Goal: Transaction & Acquisition: Purchase product/service

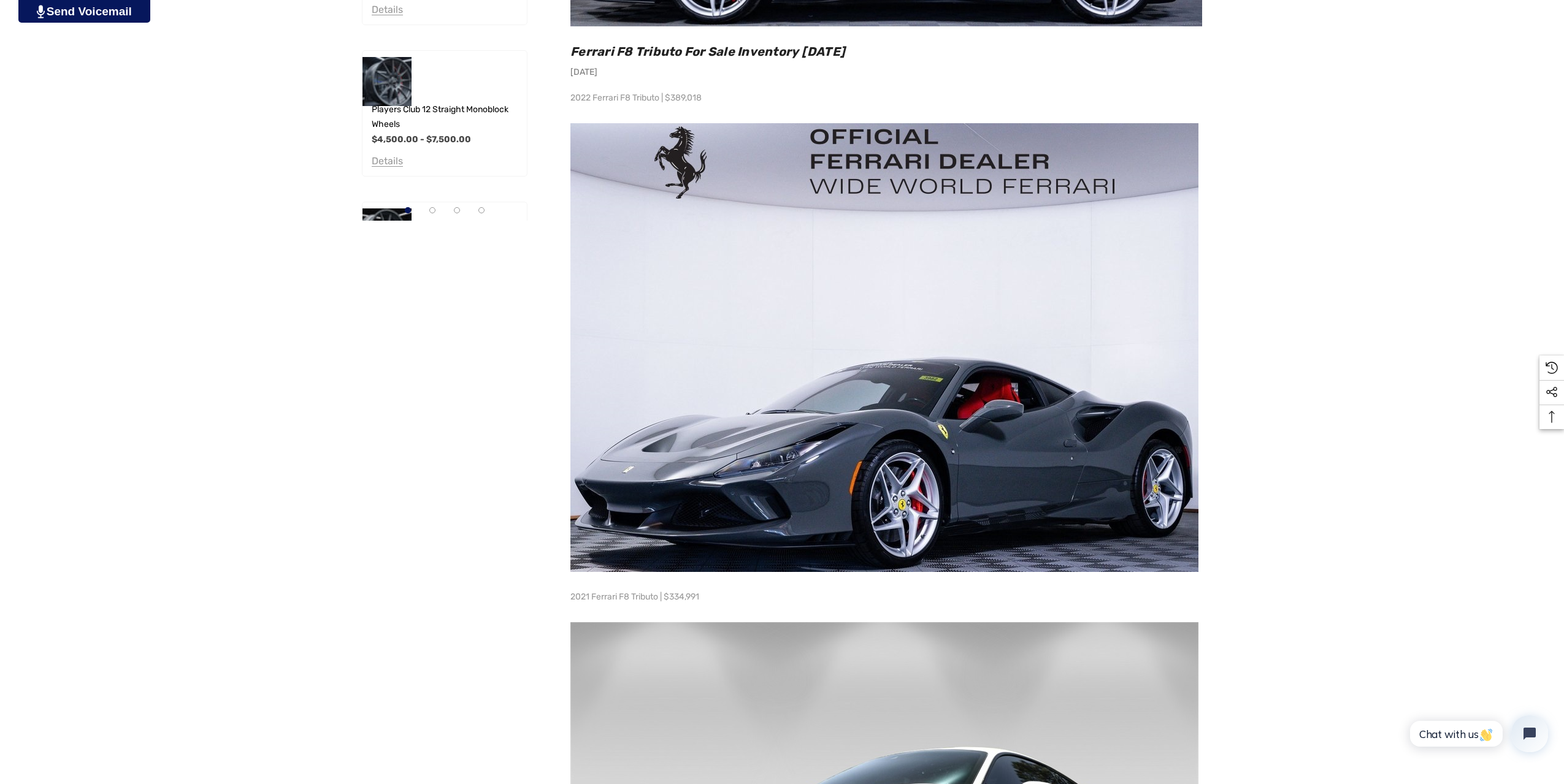
scroll to position [1042, 0]
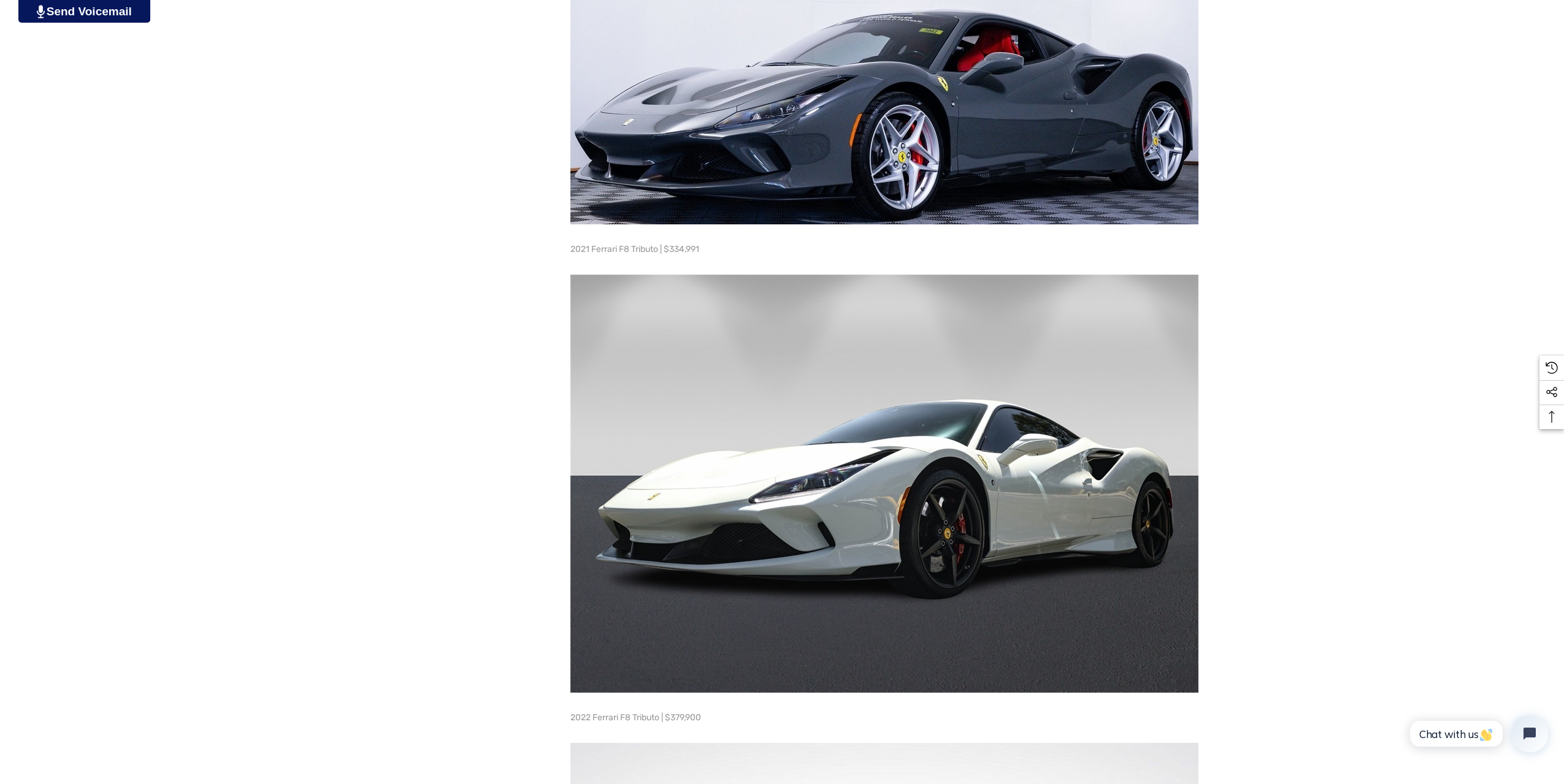
click at [865, 480] on img at bounding box center [884, 484] width 628 height 418
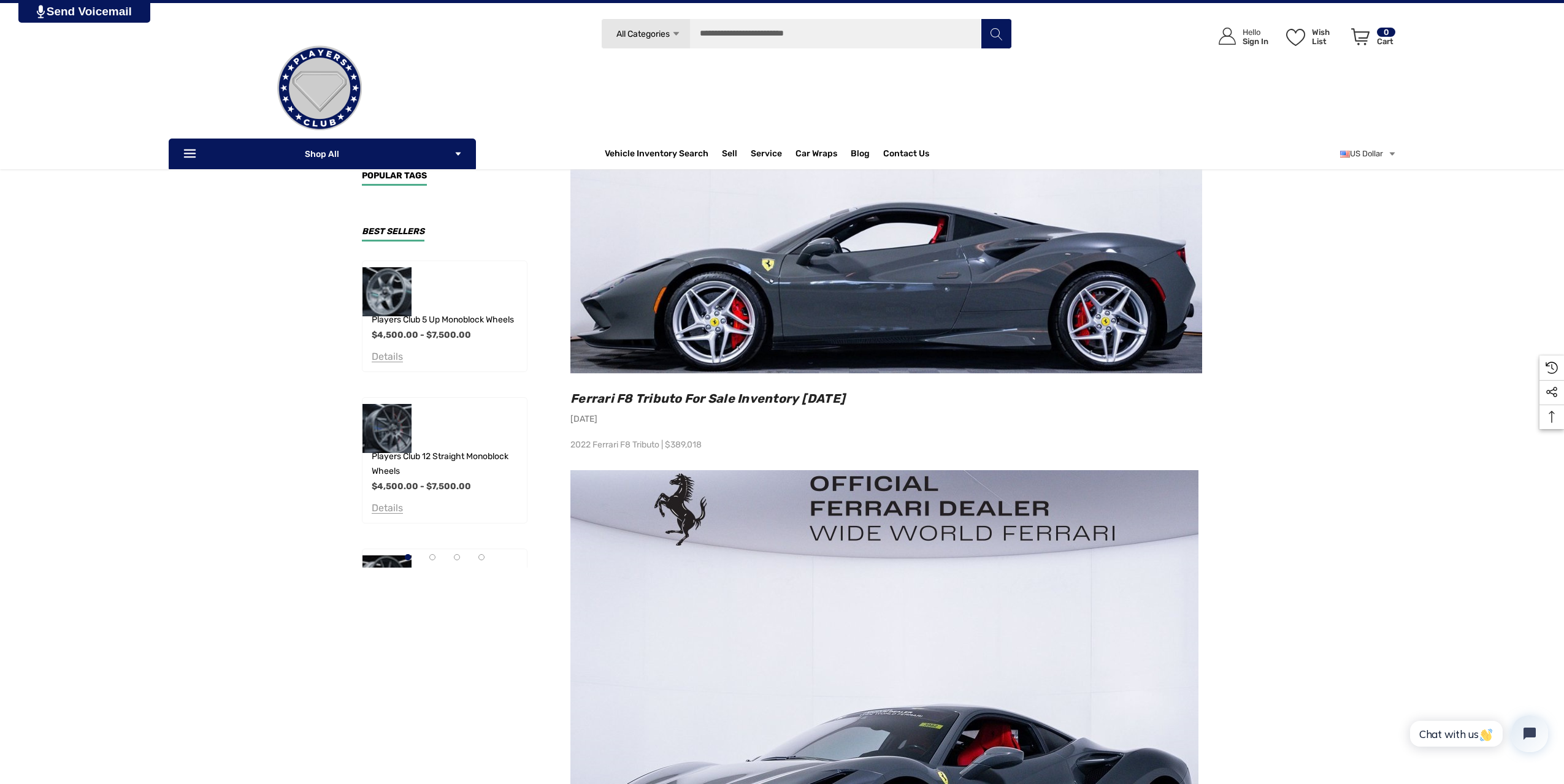
scroll to position [0, 0]
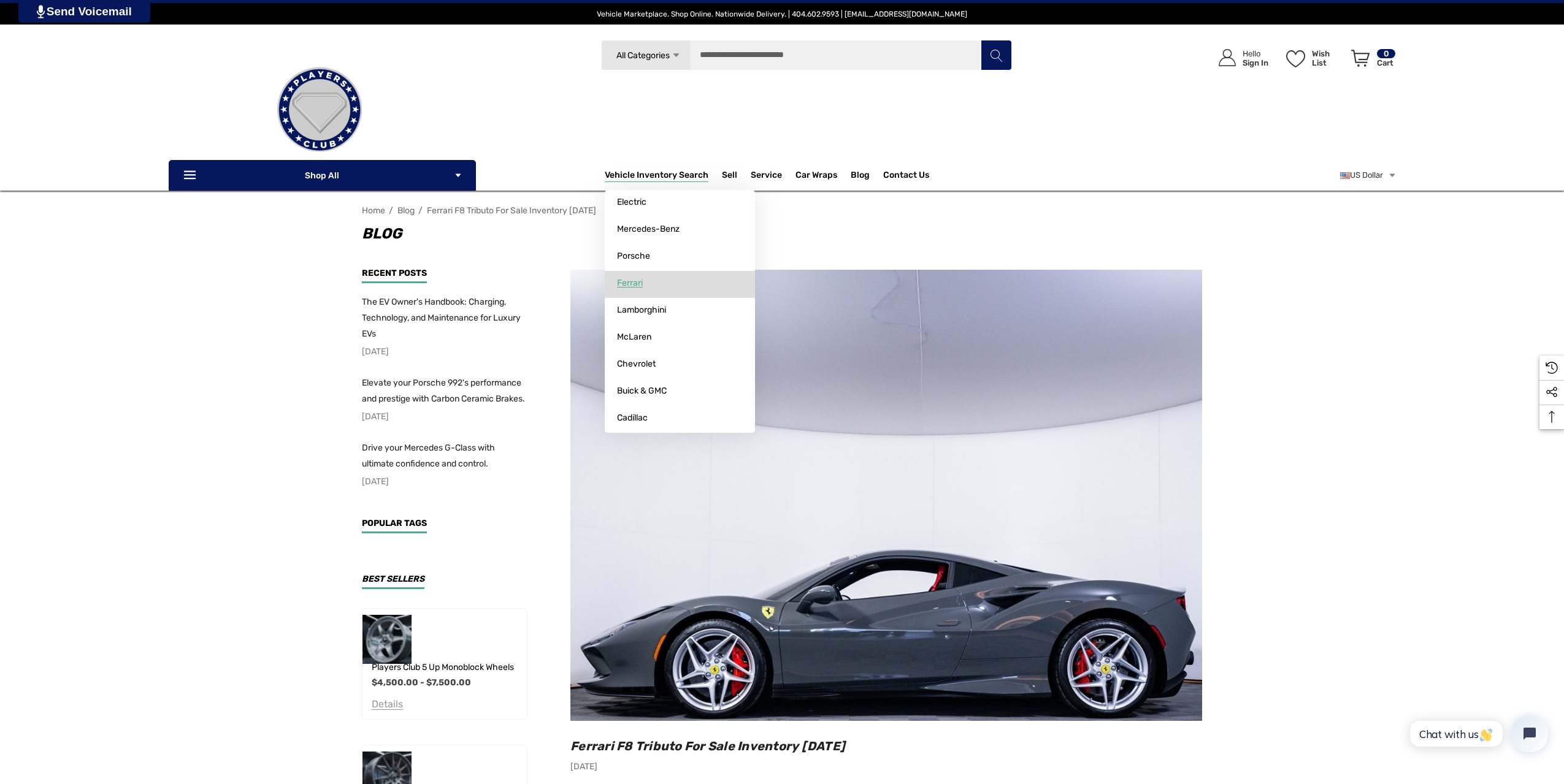
click at [636, 281] on span "Ferrari" at bounding box center [630, 283] width 26 height 11
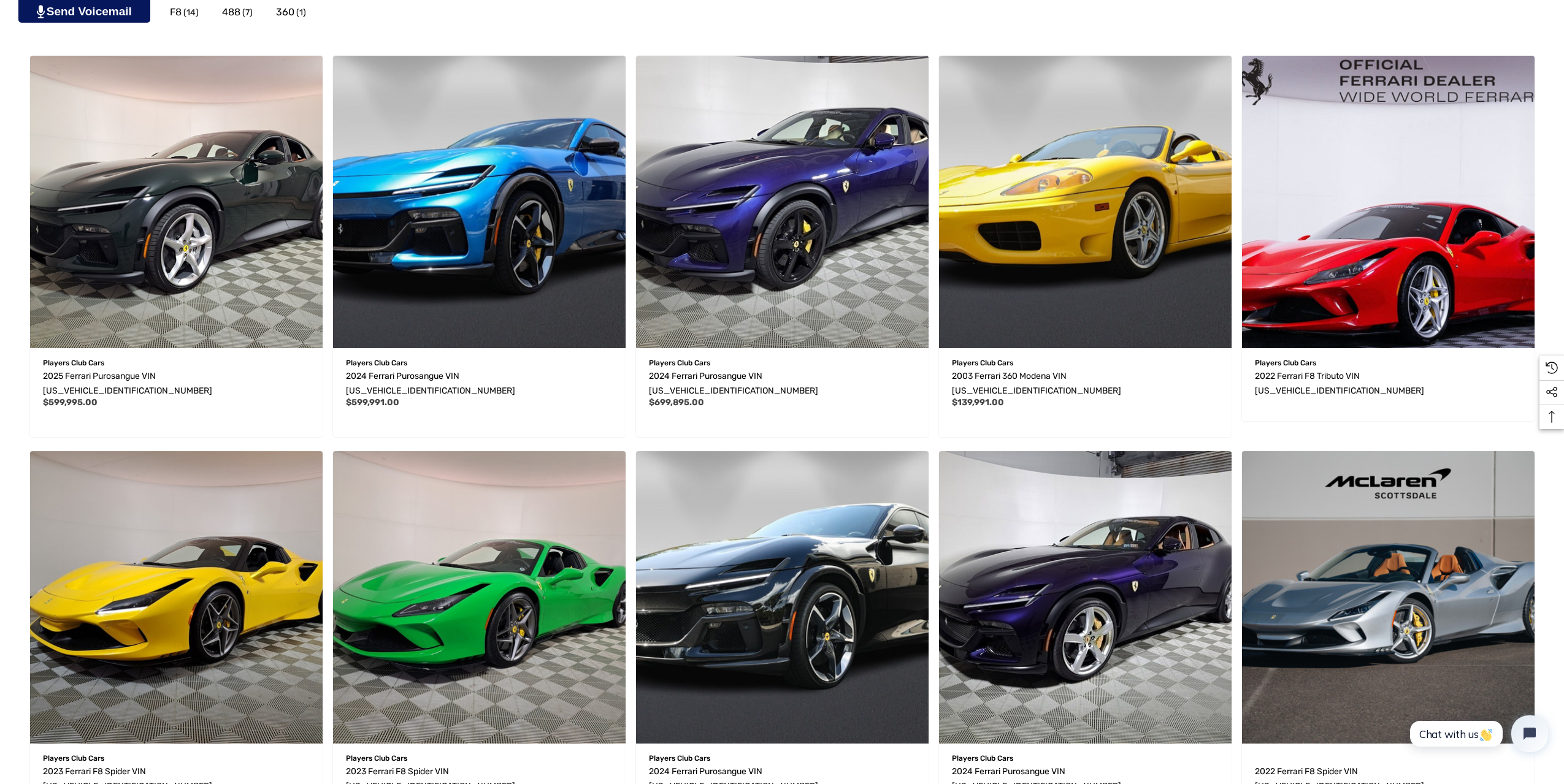
scroll to position [694, 0]
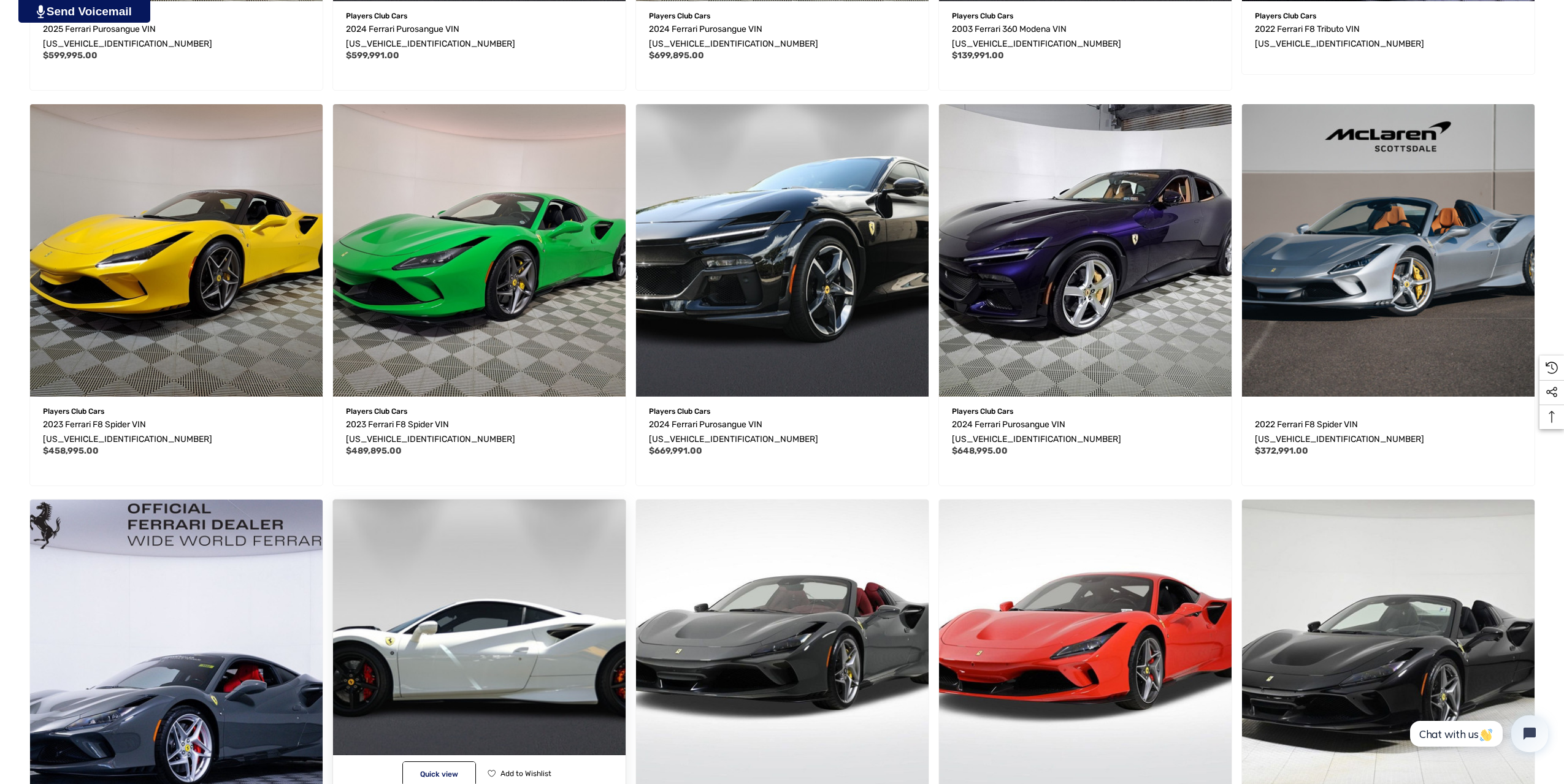
click at [474, 609] on img "2021 Ferrari F8 Tributo VIN ZFF92LLA6M0268629,$334,991.00\a" at bounding box center [479, 646] width 322 height 322
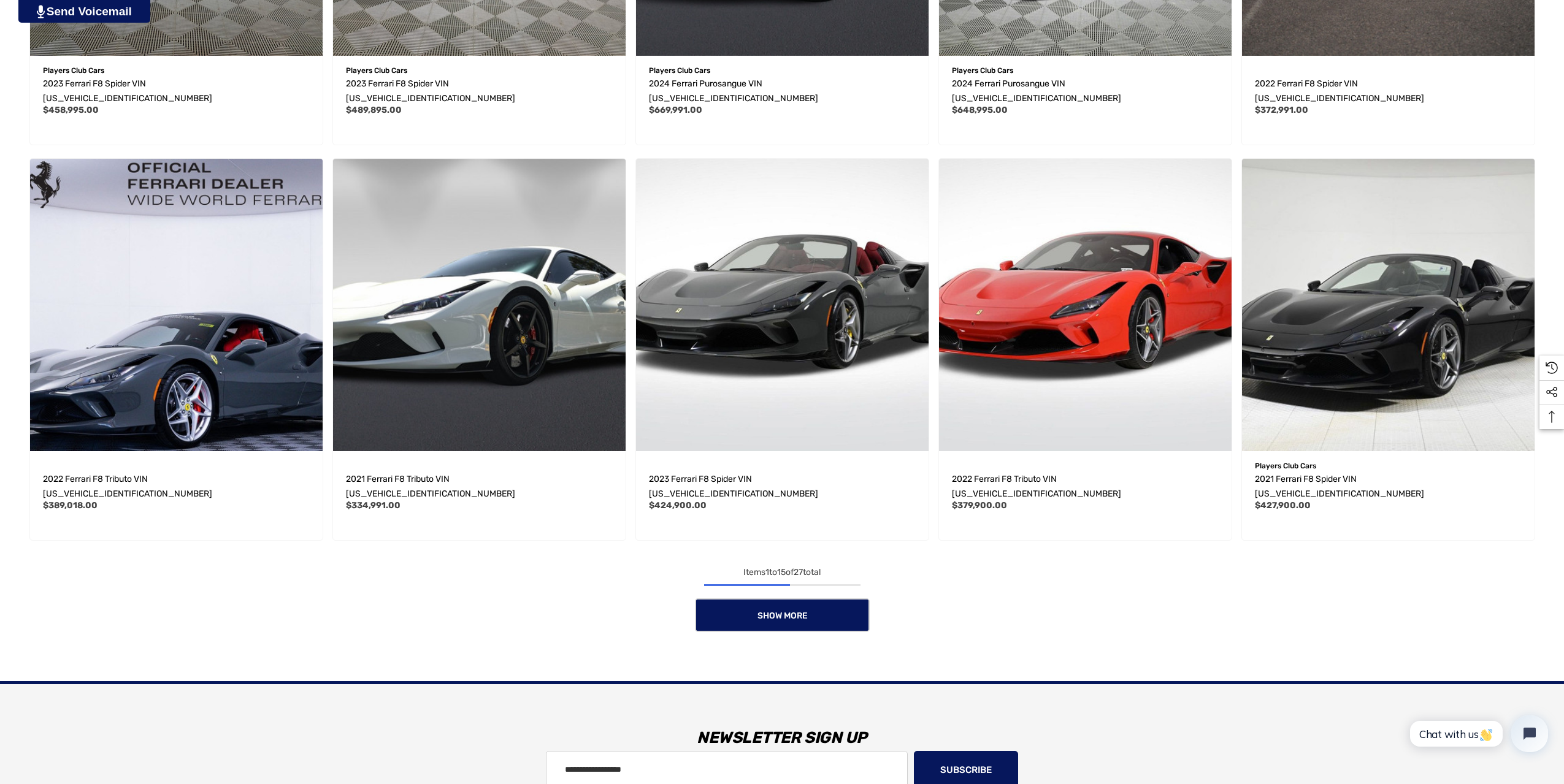
scroll to position [1264, 0]
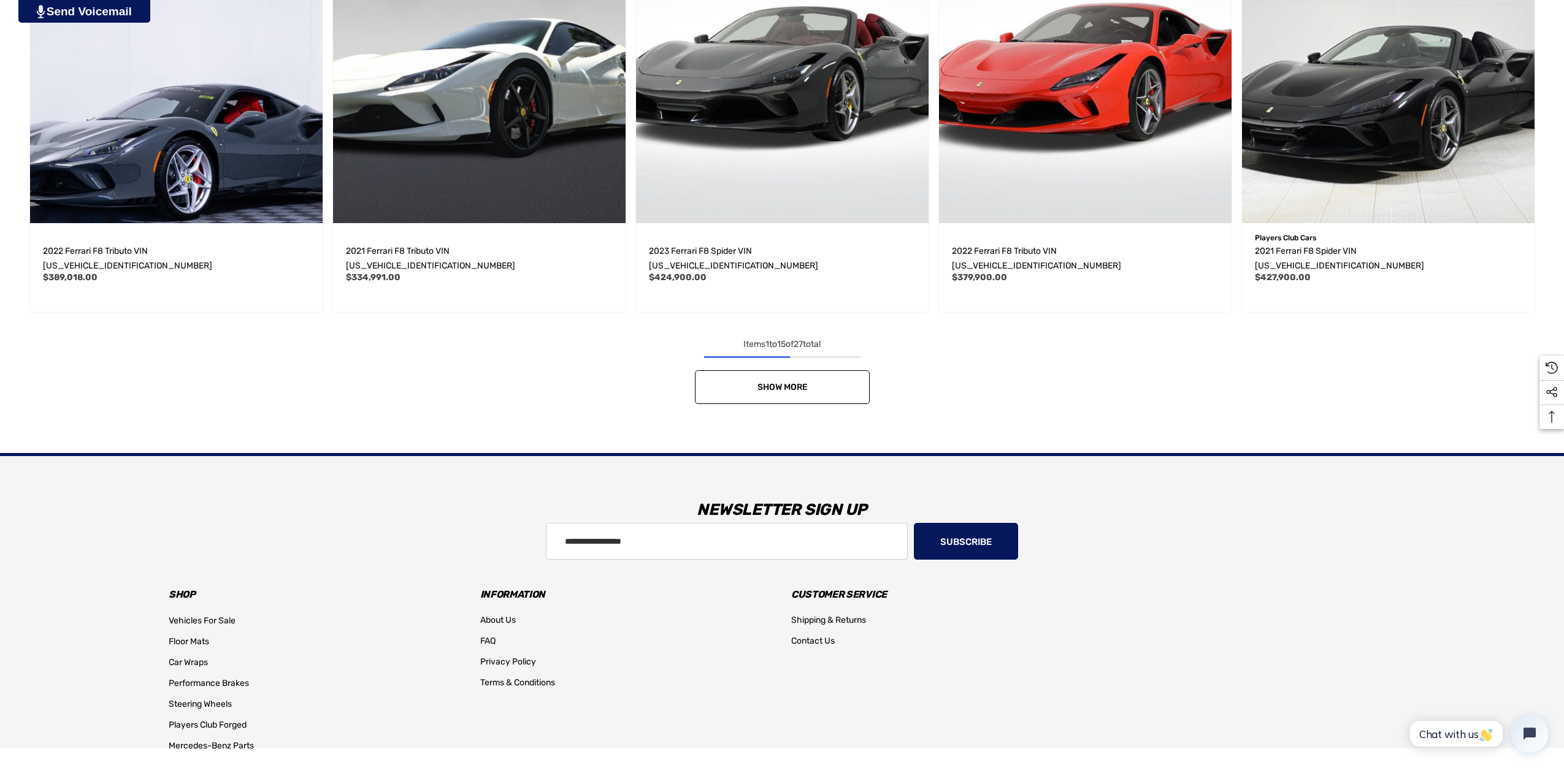
click at [789, 382] on span "Show More" at bounding box center [782, 387] width 50 height 10
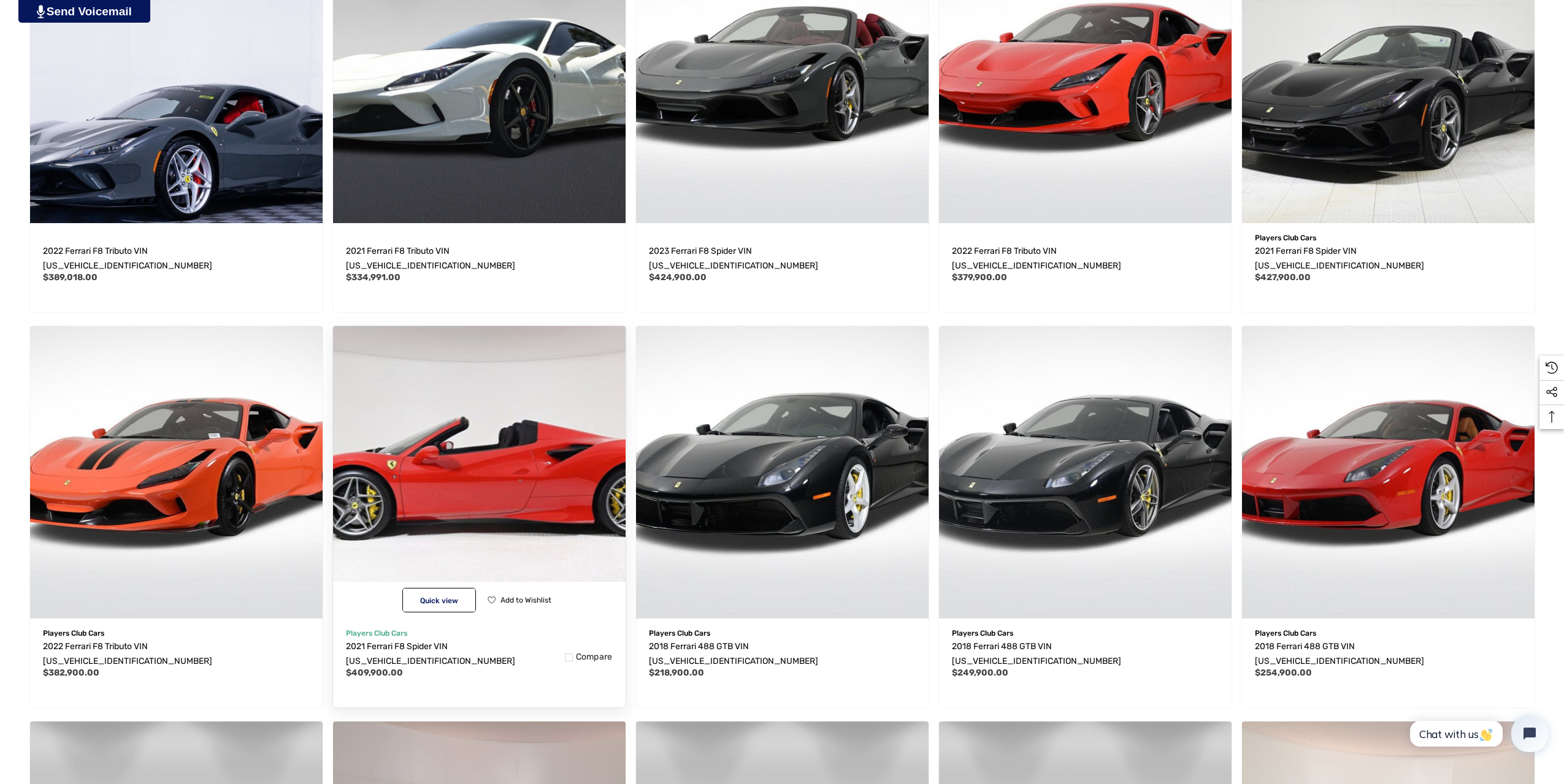
scroll to position [1611, 0]
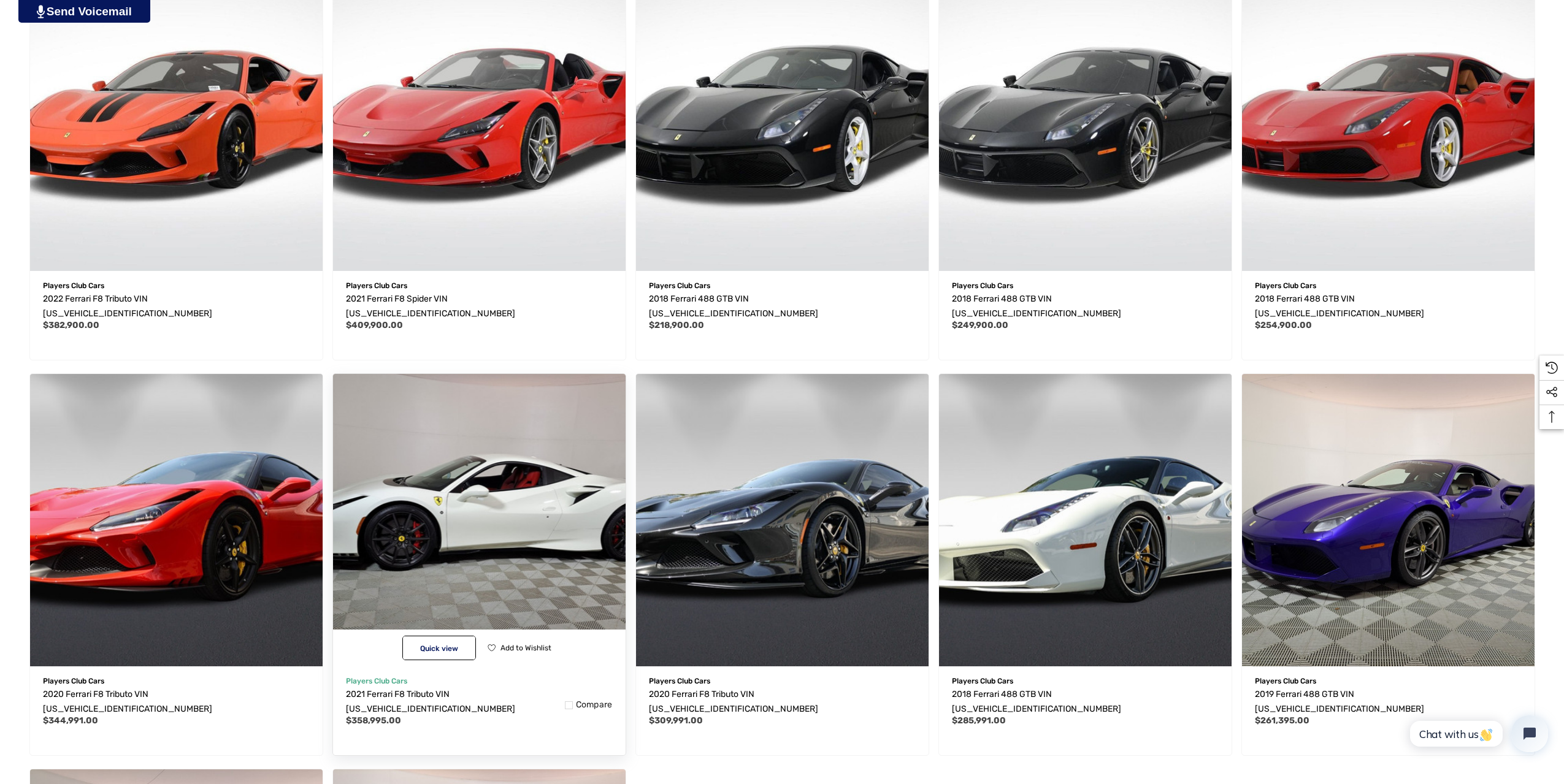
click at [495, 473] on img "2021 Ferrari F8 Tributo VIN ZFF92LLA7M0267599,$358,995.00\a" at bounding box center [479, 520] width 322 height 322
